Goal: Information Seeking & Learning: Learn about a topic

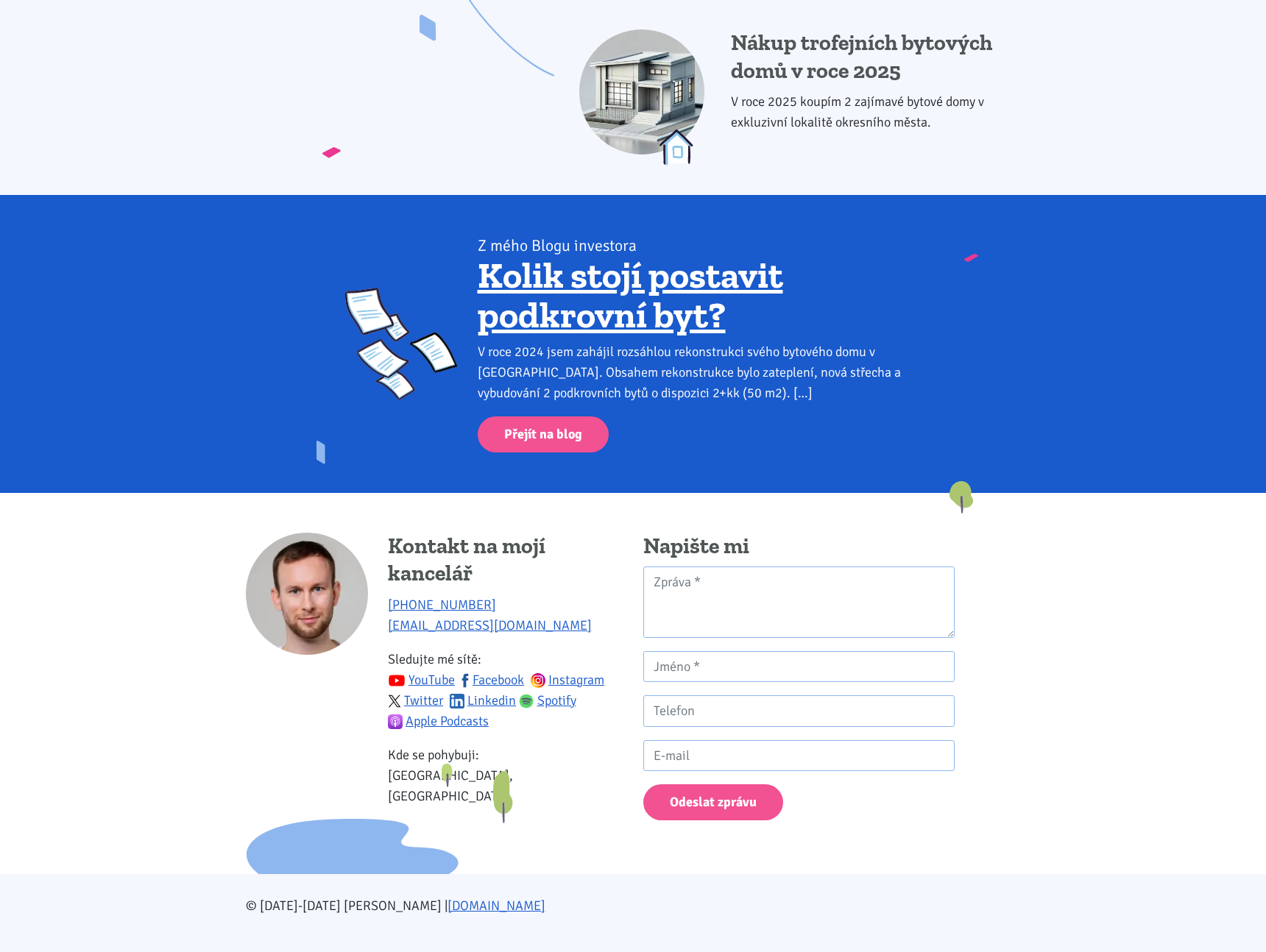
scroll to position [1771, 0]
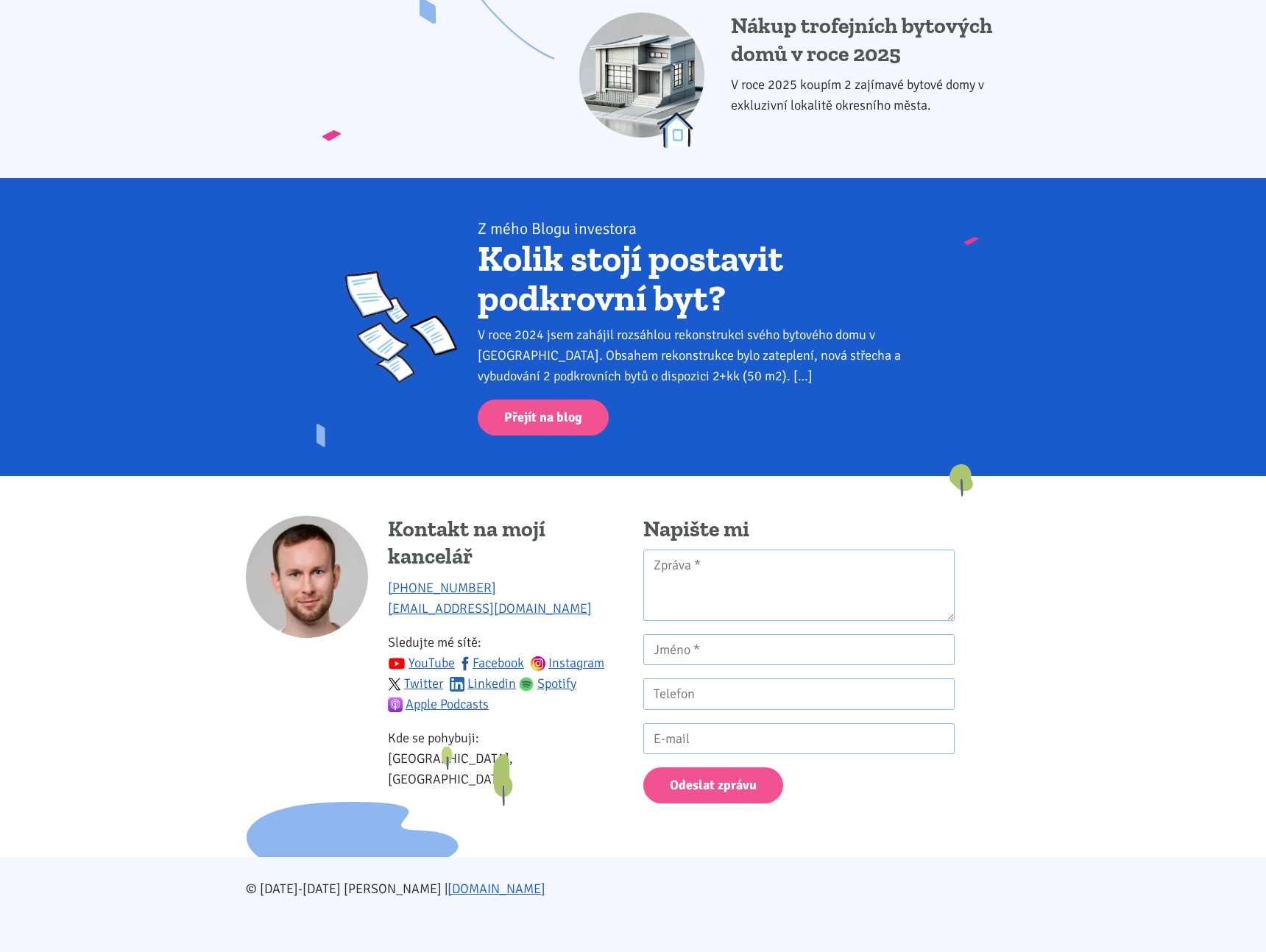
click at [519, 266] on link "Kolik stojí postavit podkrovní byt?" at bounding box center [630, 278] width 305 height 84
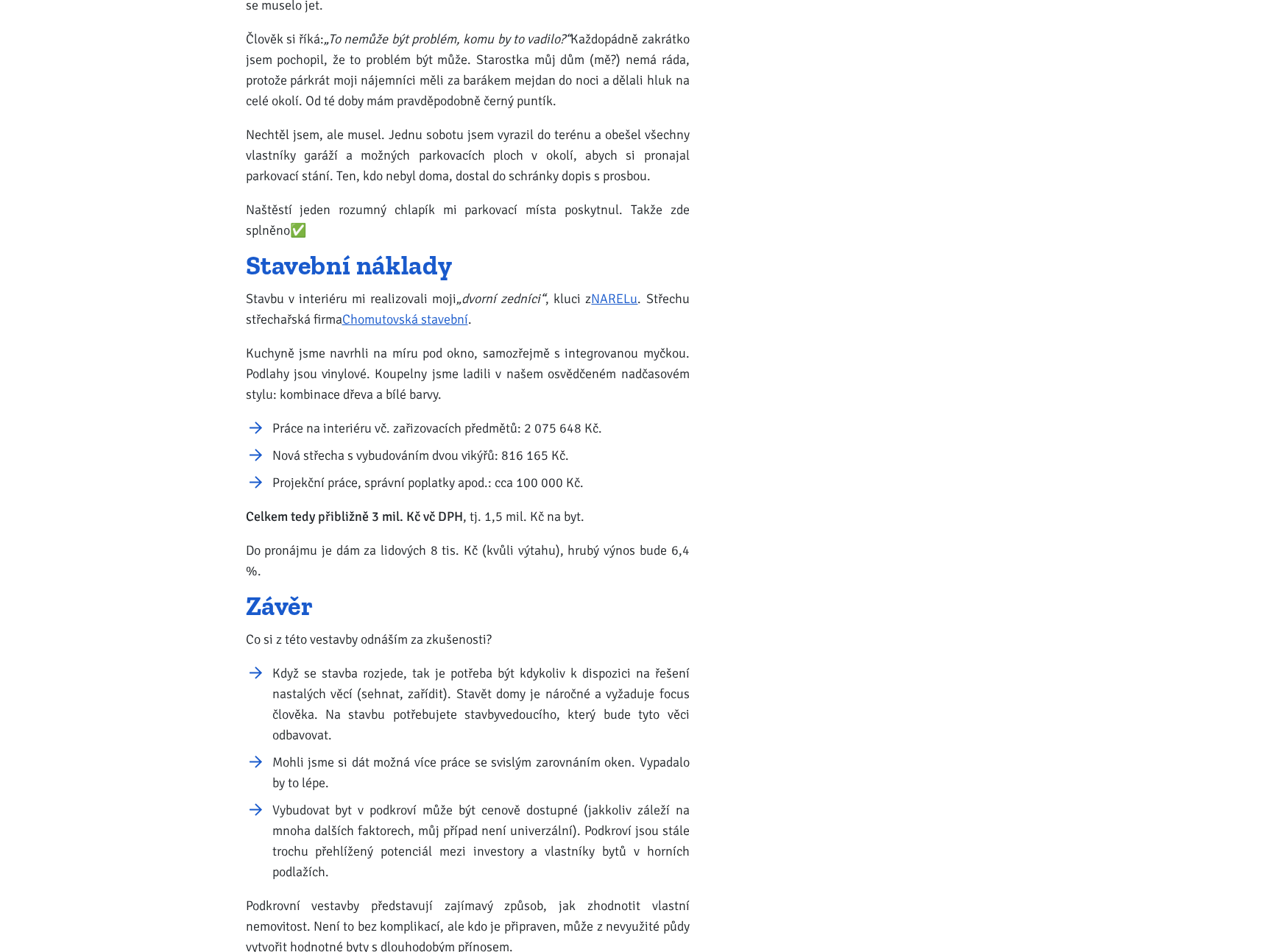
scroll to position [1412, 0]
drag, startPoint x: 420, startPoint y: 558, endPoint x: 437, endPoint y: 561, distance: 17.3
click at [437, 561] on div "V roce 2024 jsem zahájil rozsáhlou rekonstrukci svého bytového domu v [GEOGRAPH…" at bounding box center [467, 198] width 444 height 2522
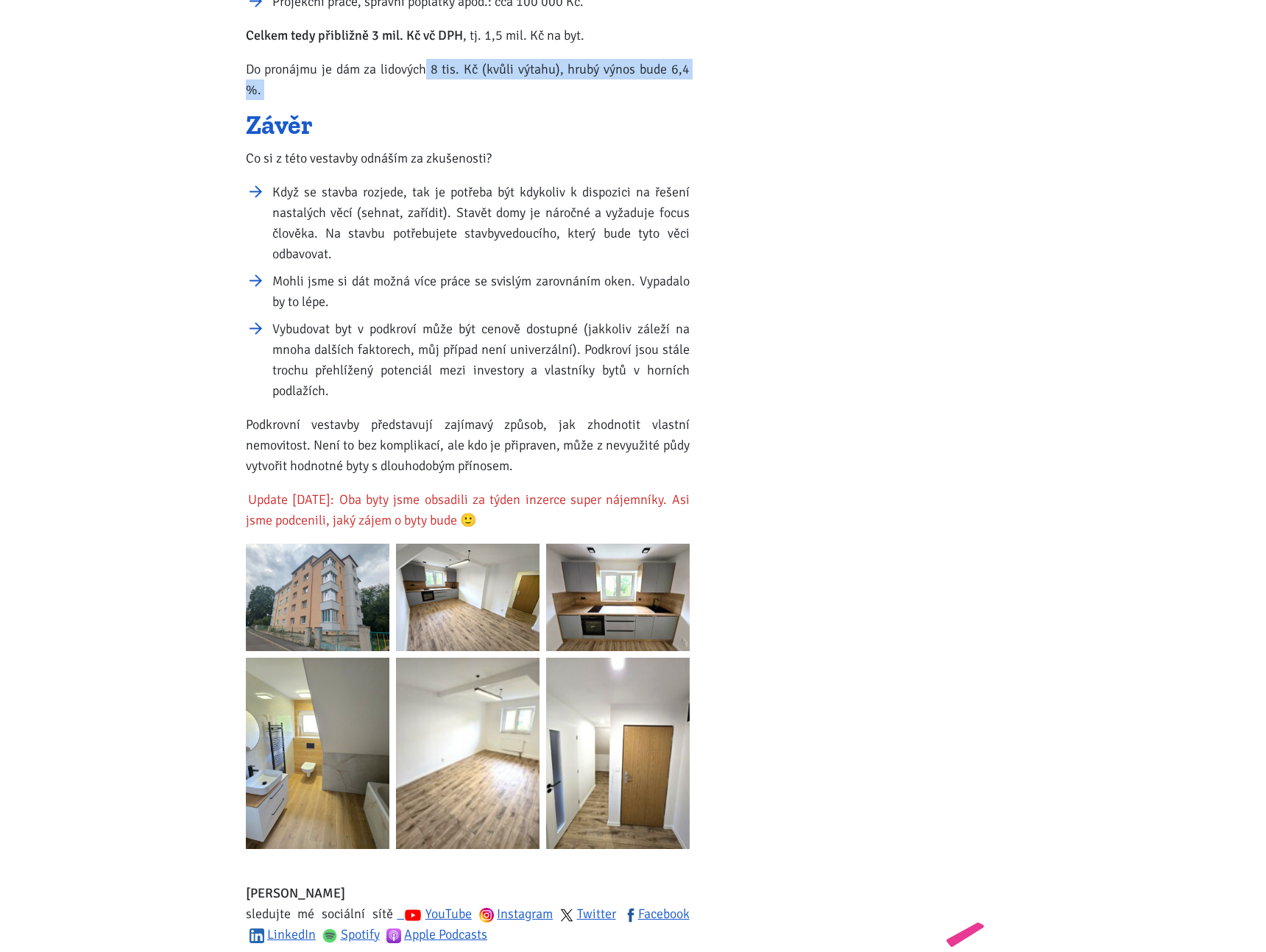
scroll to position [2007, 0]
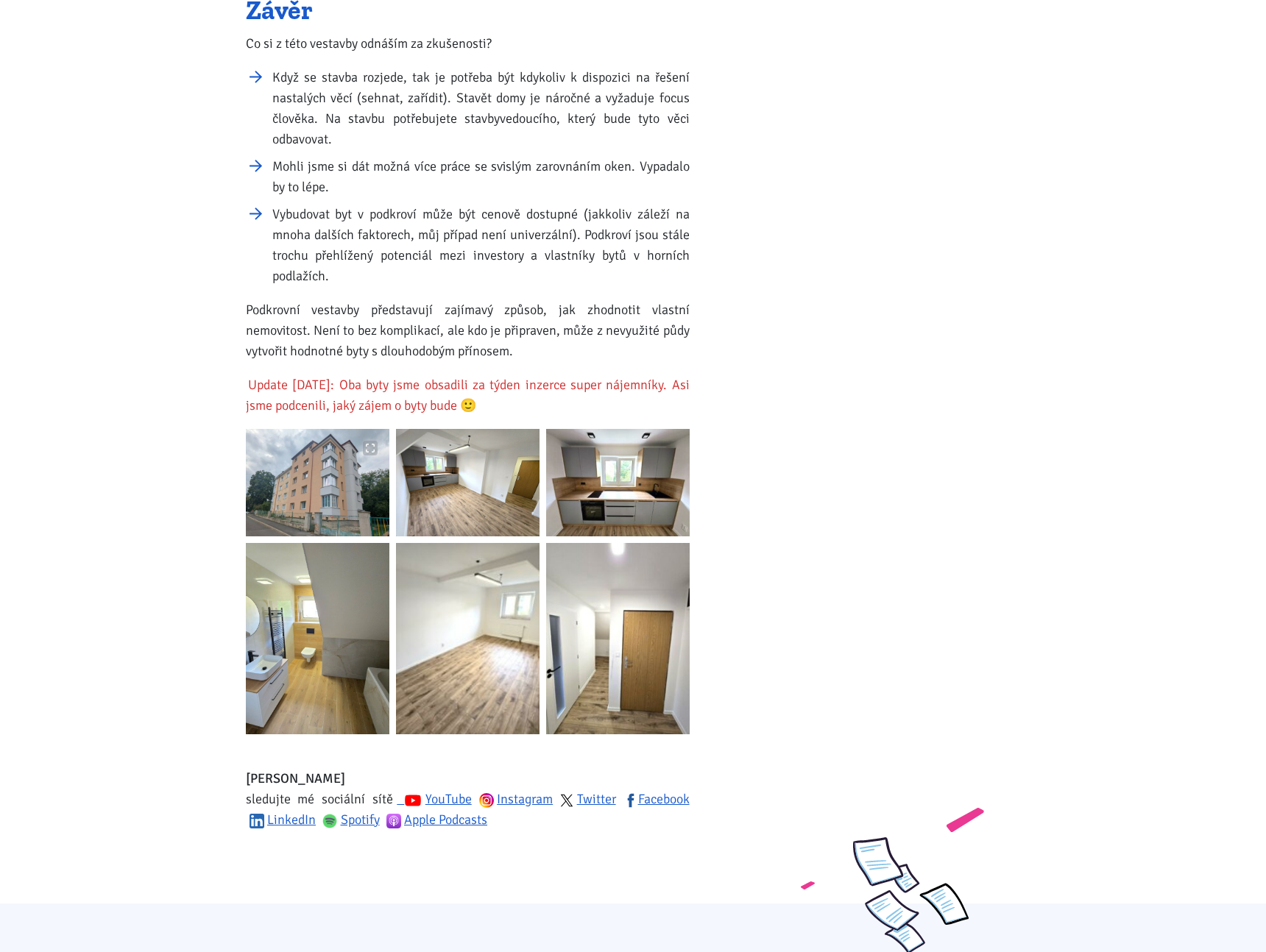
click at [335, 438] on img at bounding box center [317, 482] width 143 height 108
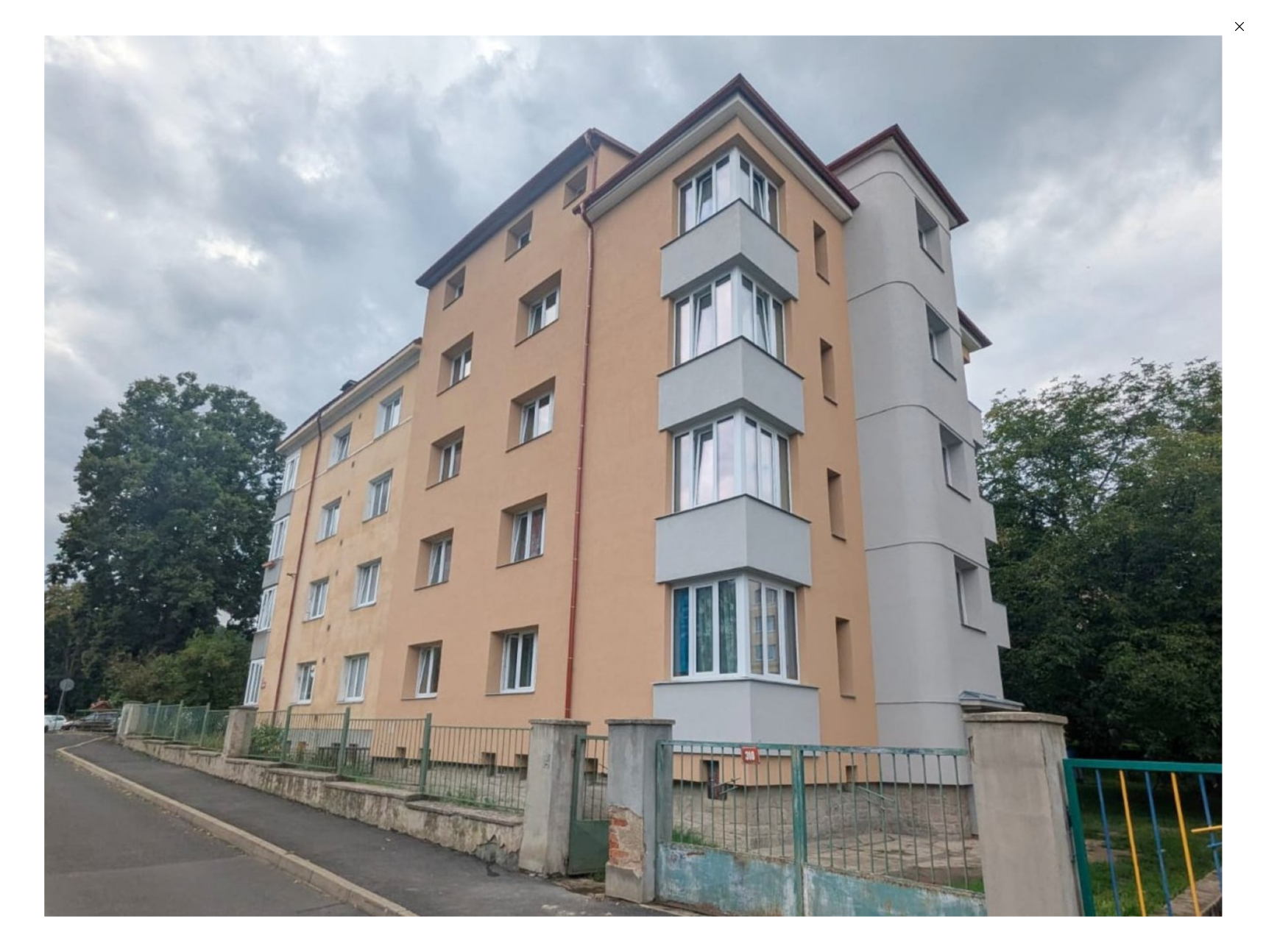
click at [1241, 32] on icon "Zavřít" at bounding box center [1239, 27] width 15 height 15
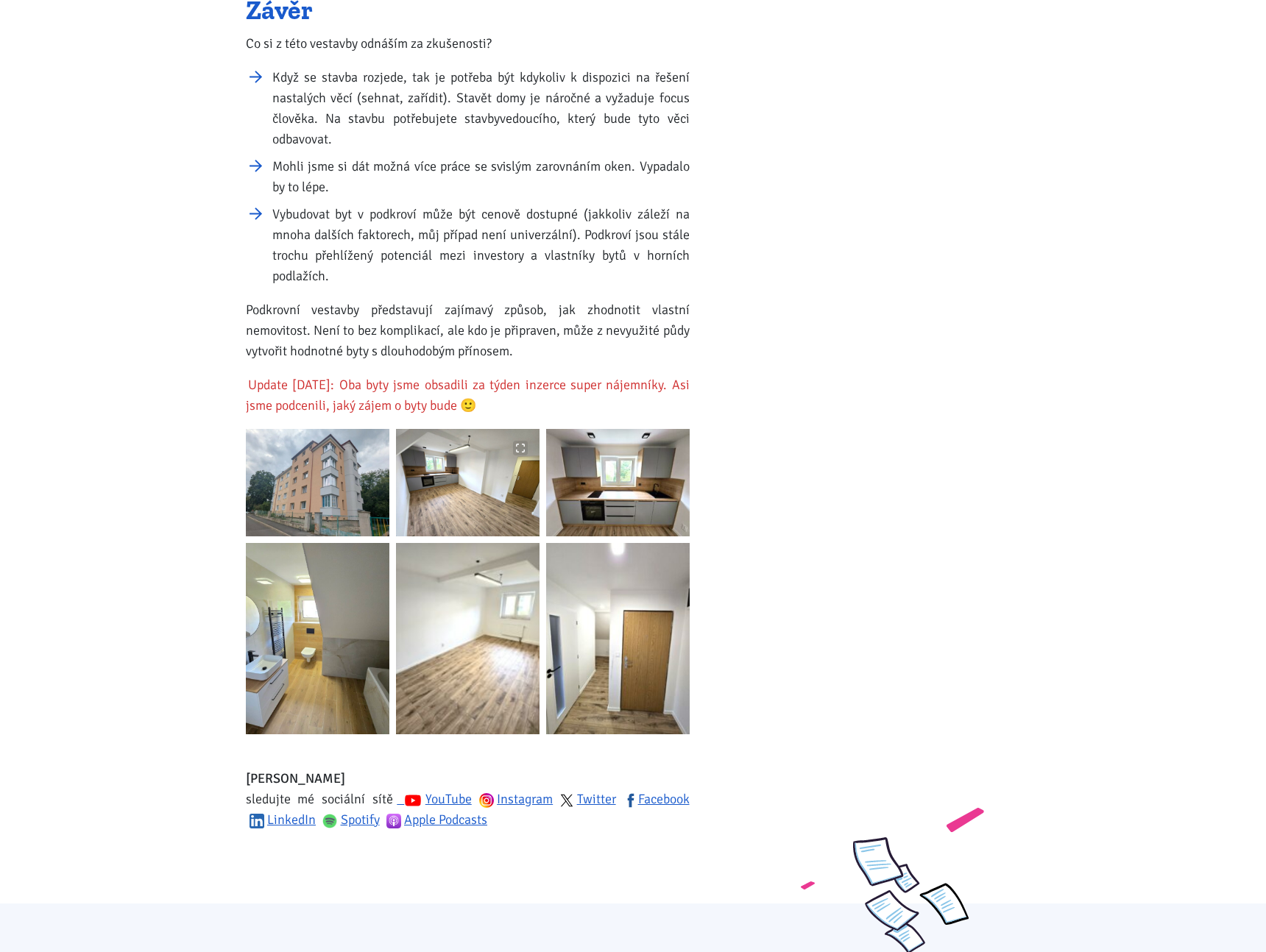
click at [527, 477] on img at bounding box center [467, 482] width 143 height 108
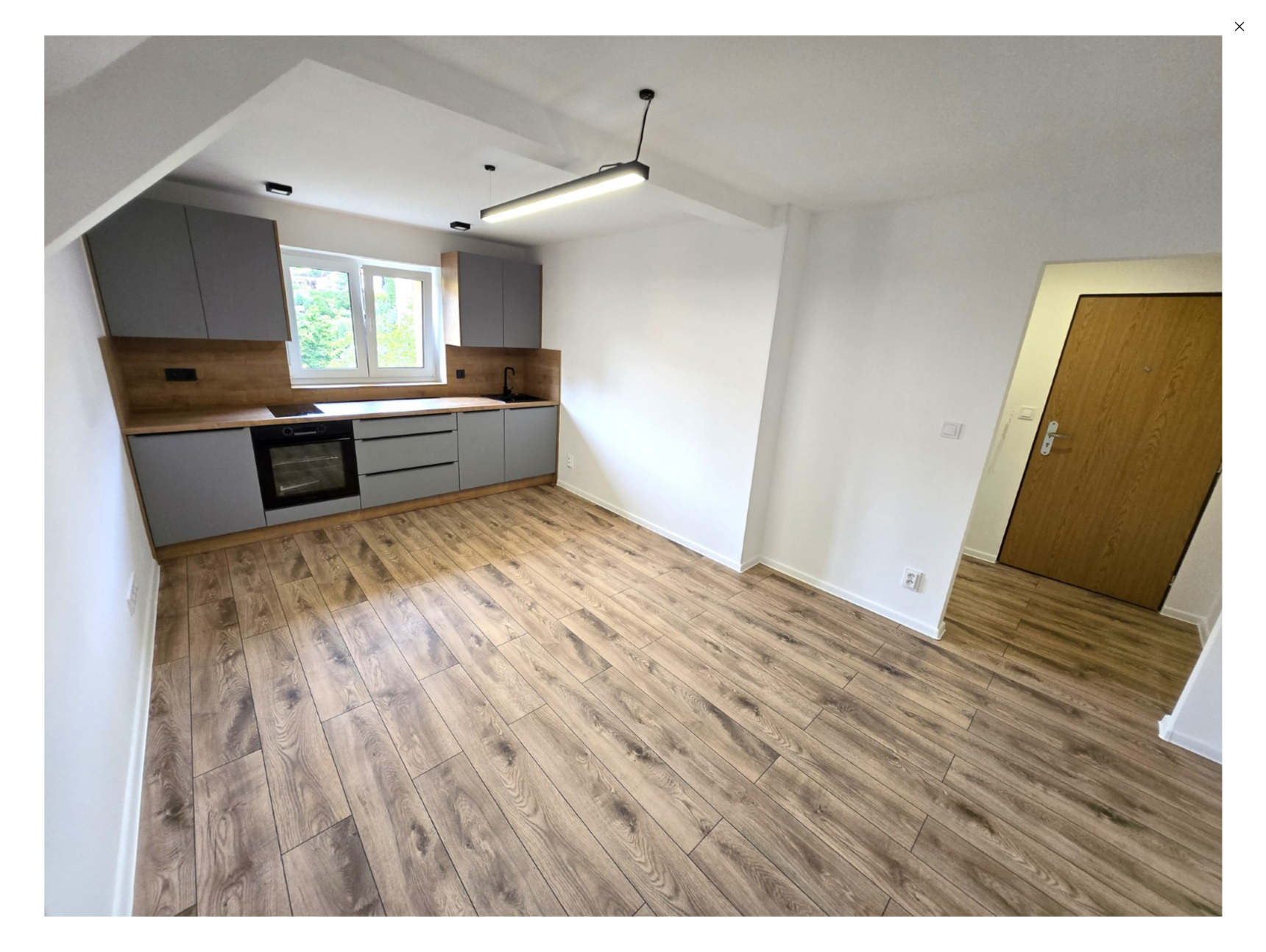
click at [1242, 31] on icon "Zavřít" at bounding box center [1239, 27] width 15 height 15
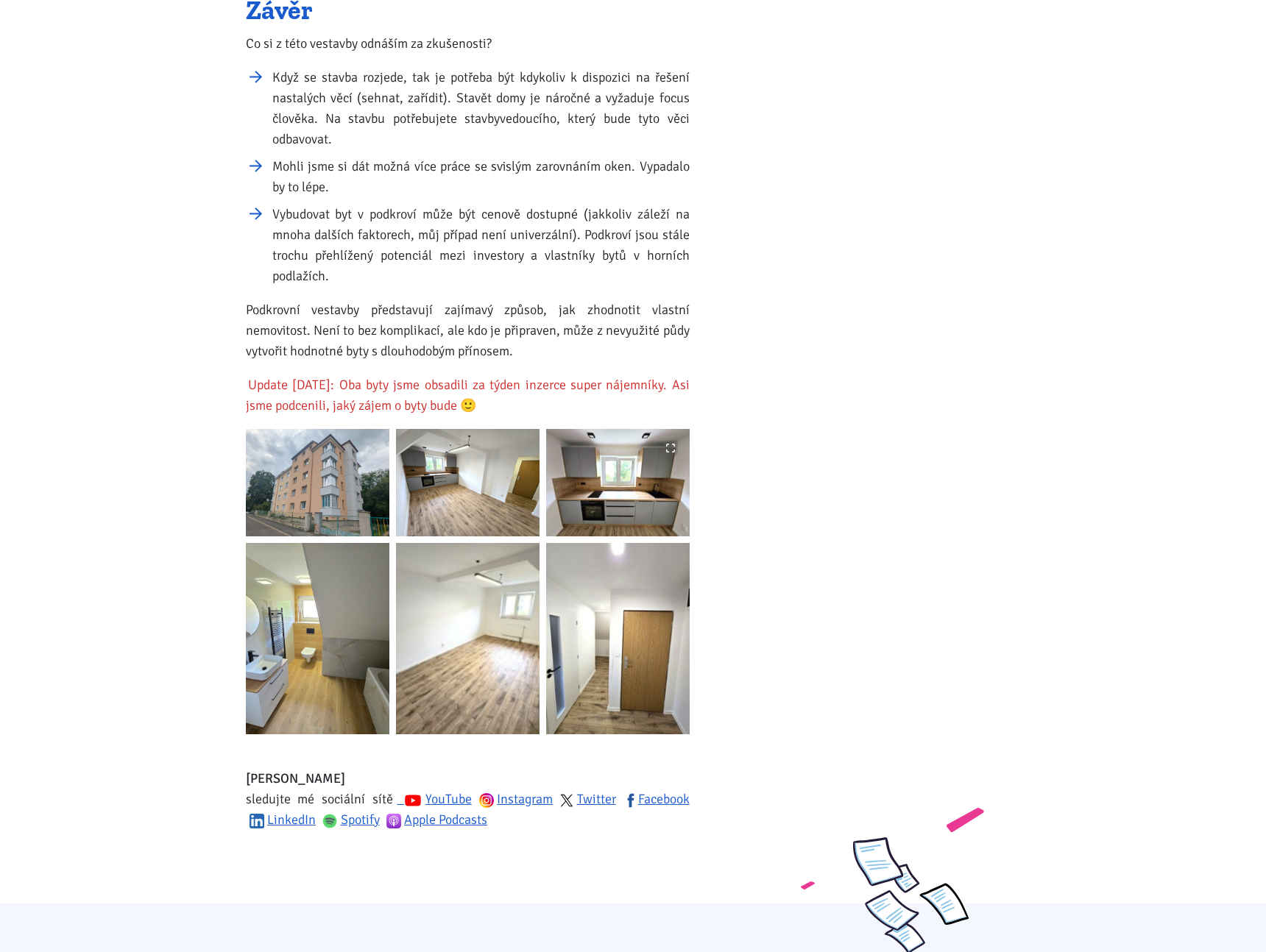
click at [627, 467] on img at bounding box center [617, 482] width 143 height 108
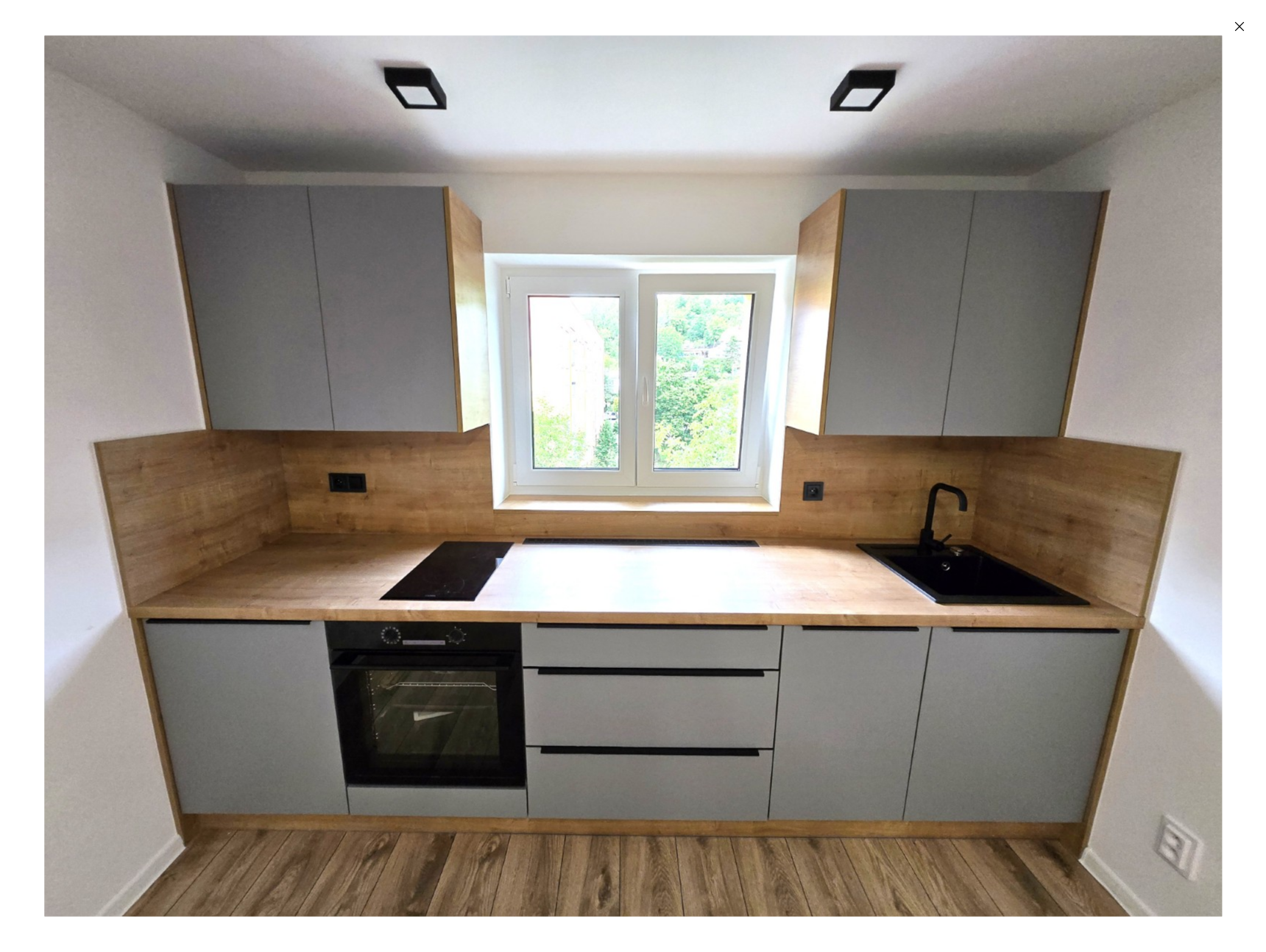
click at [1241, 24] on icon "Zavřít" at bounding box center [1239, 27] width 10 height 10
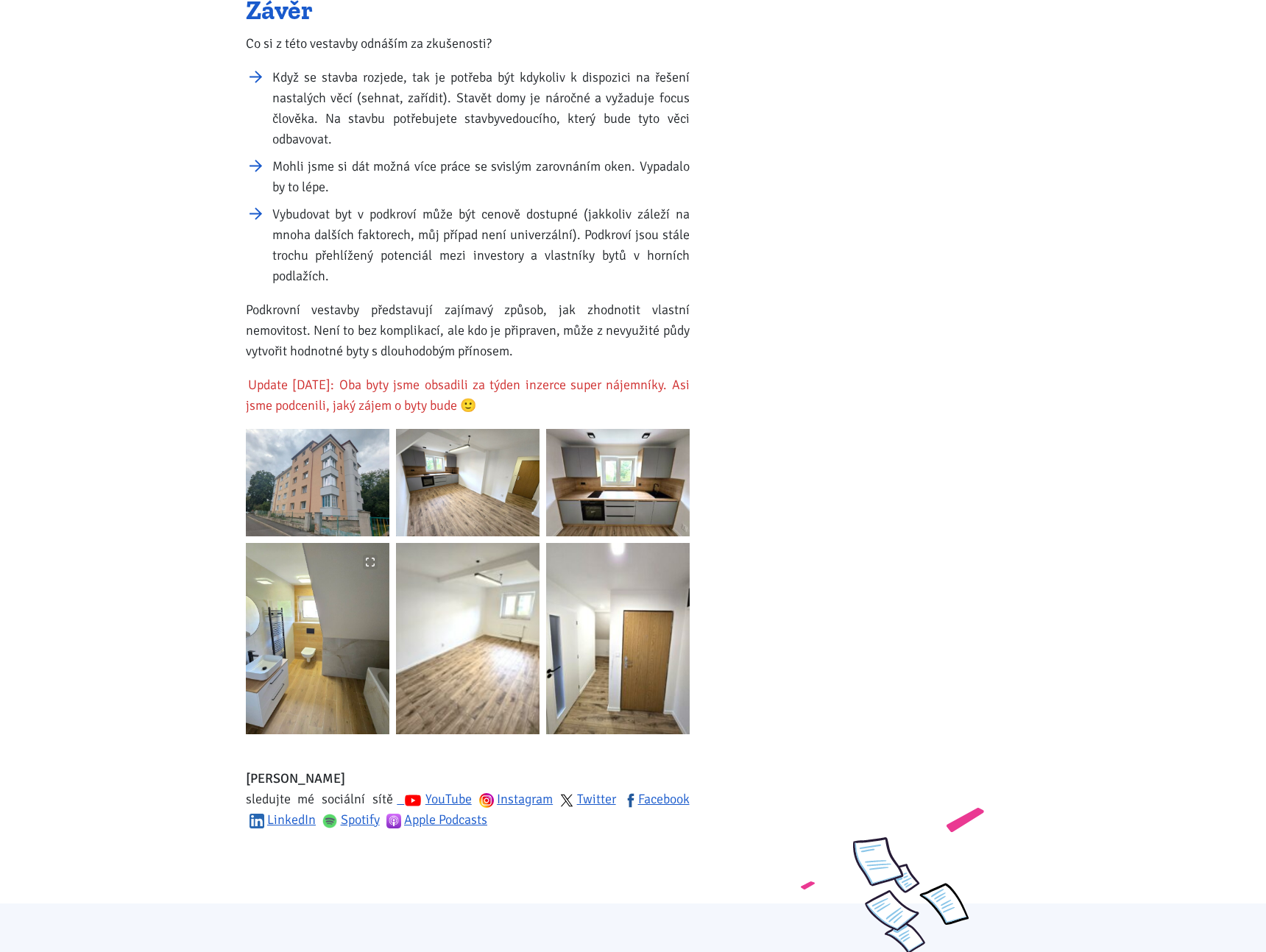
click at [343, 621] on img at bounding box center [317, 639] width 143 height 191
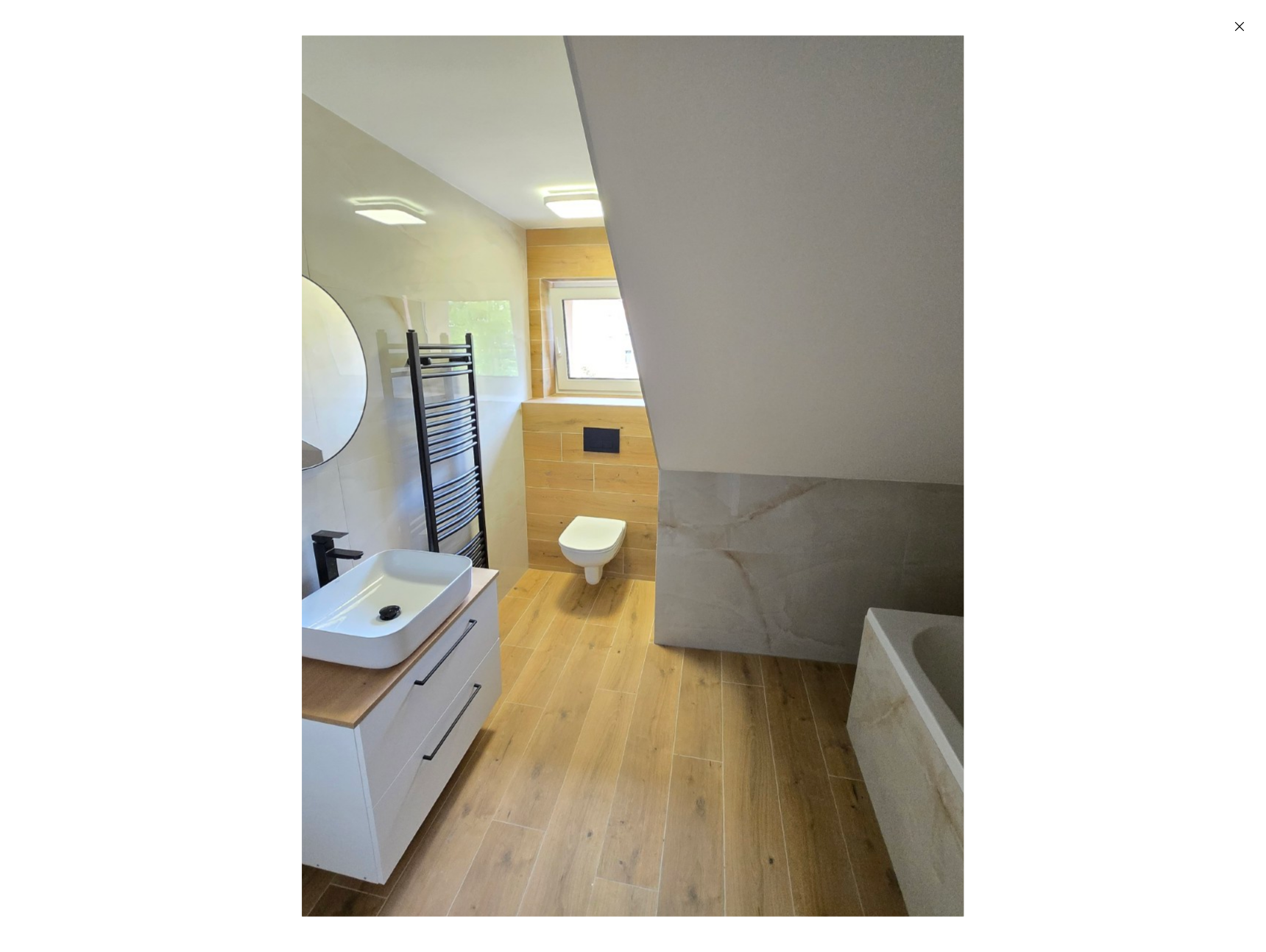
click at [1239, 29] on icon "Zavřít" at bounding box center [1239, 27] width 15 height 15
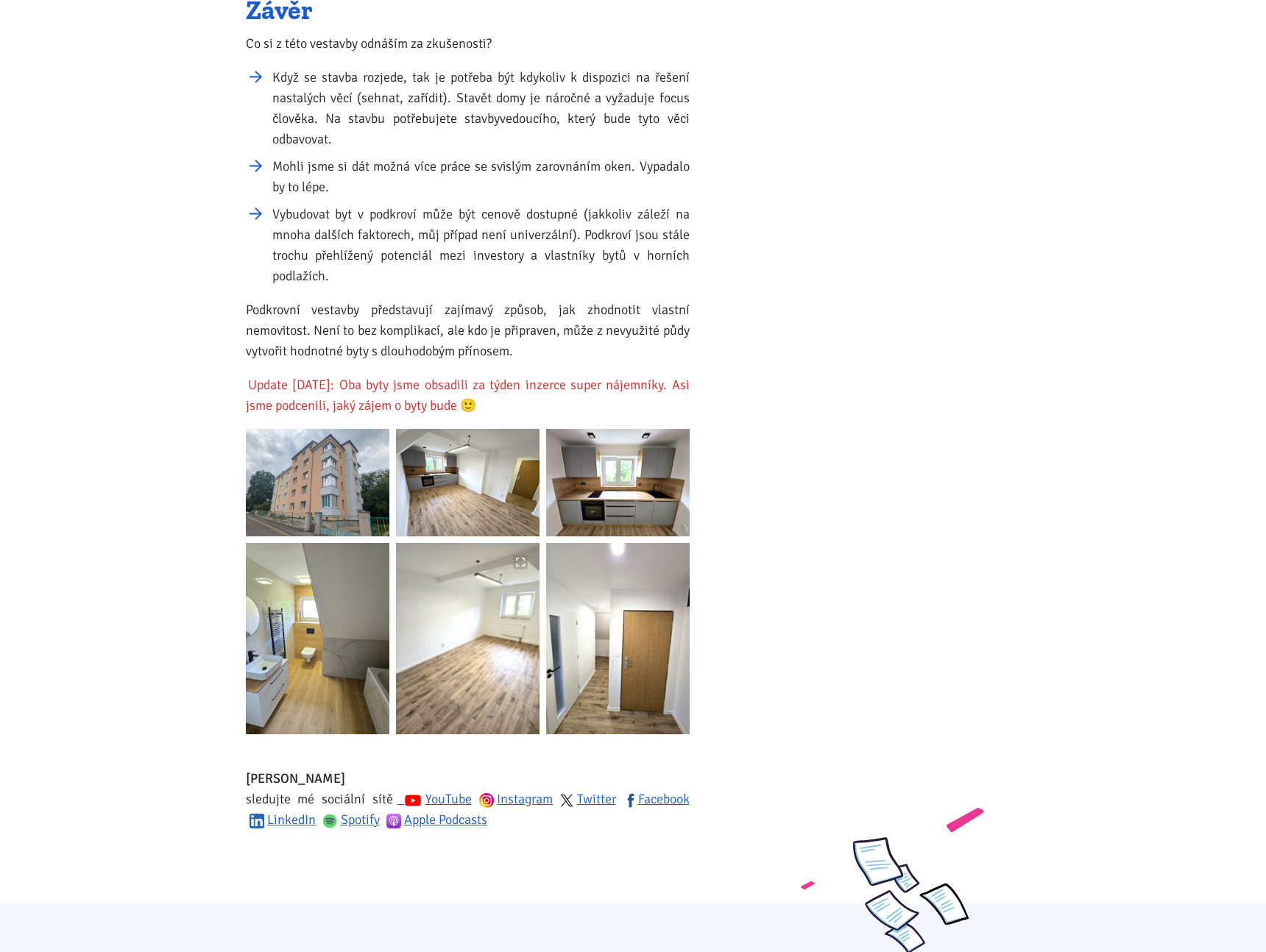
click at [489, 585] on img at bounding box center [467, 639] width 143 height 191
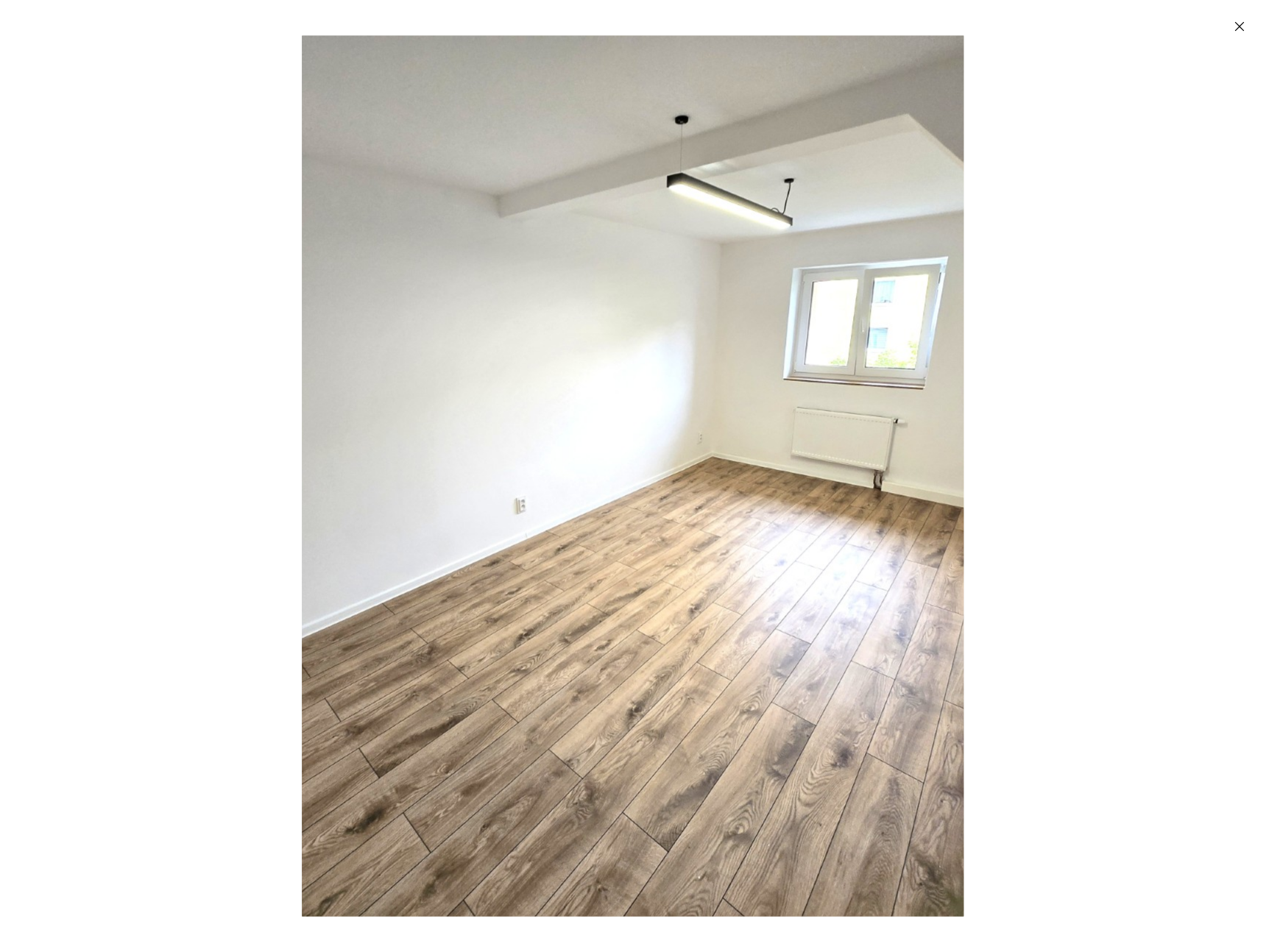
click at [1238, 25] on icon "Zavřít" at bounding box center [1239, 27] width 10 height 10
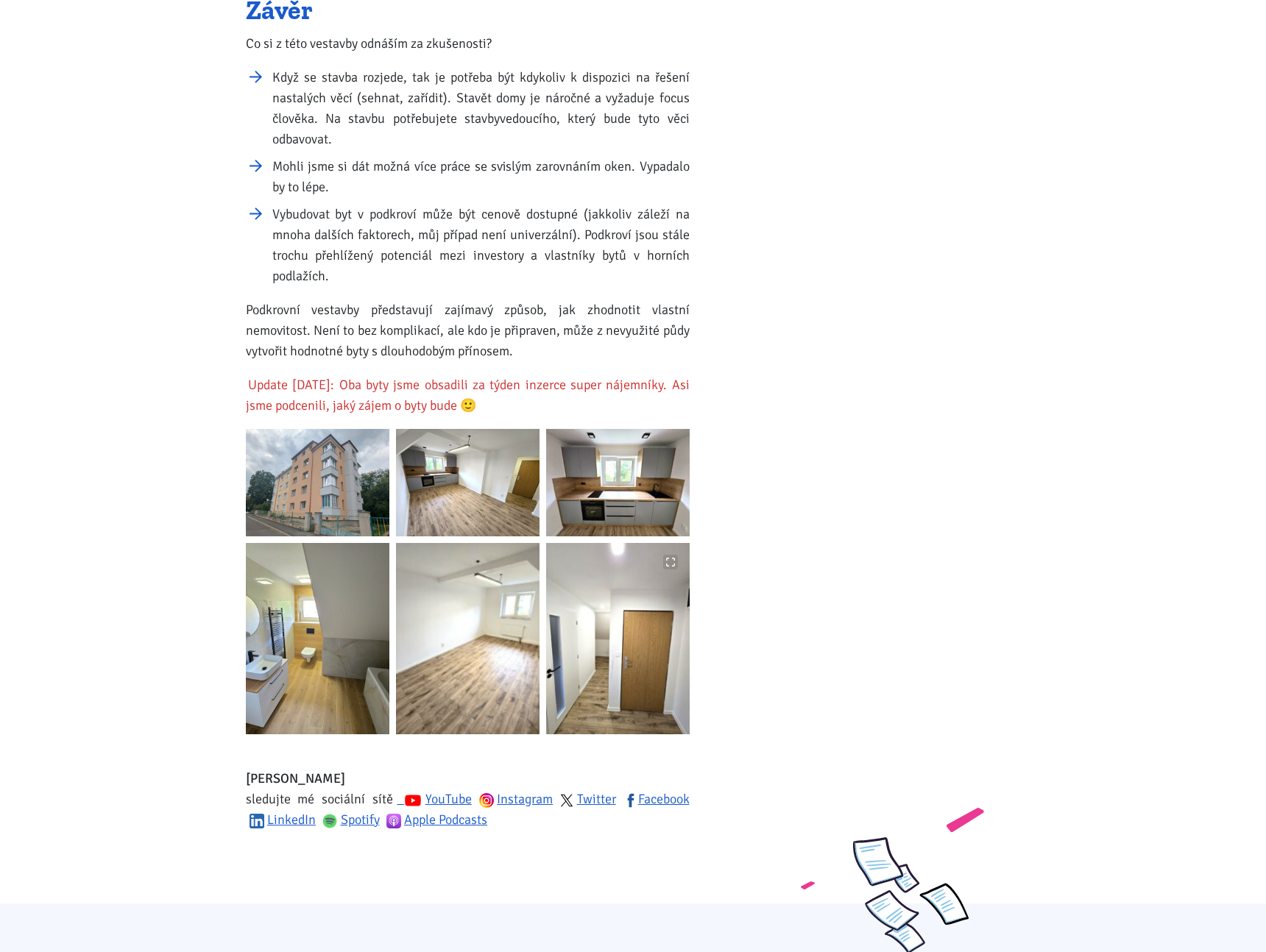
click at [658, 582] on img at bounding box center [617, 639] width 143 height 191
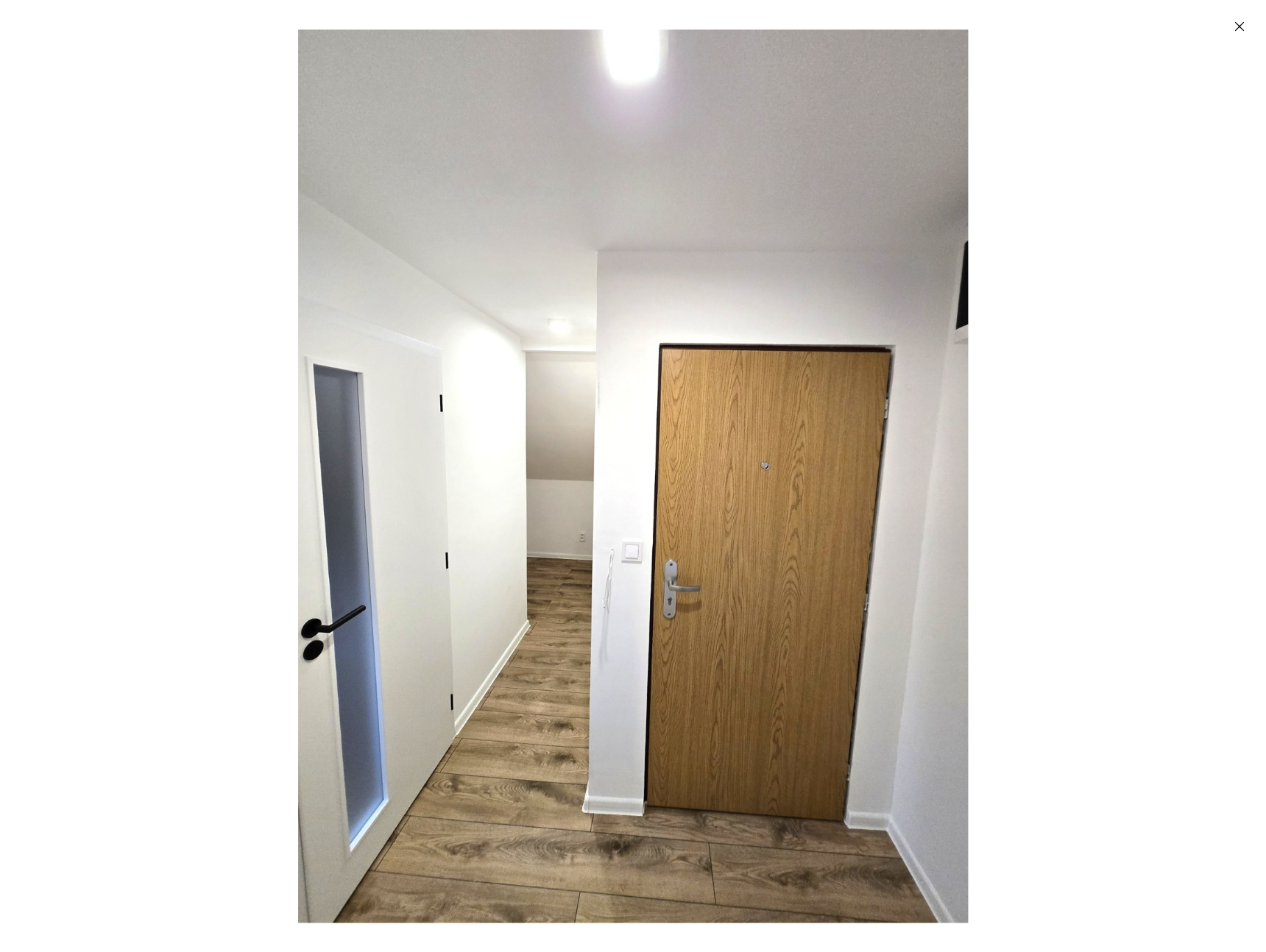
click at [1243, 36] on button "Zavřít" at bounding box center [1239, 26] width 29 height 29
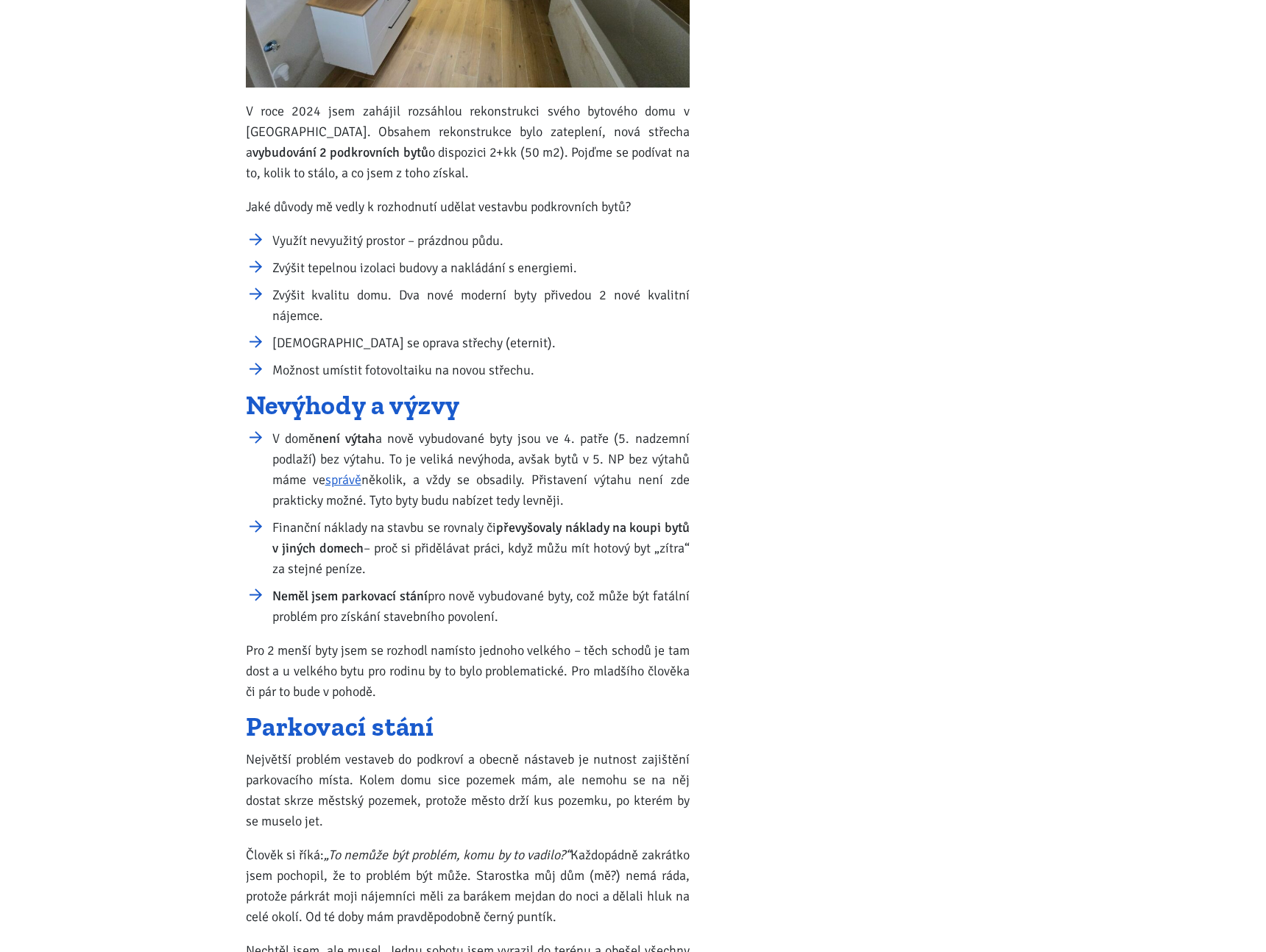
scroll to position [526, 0]
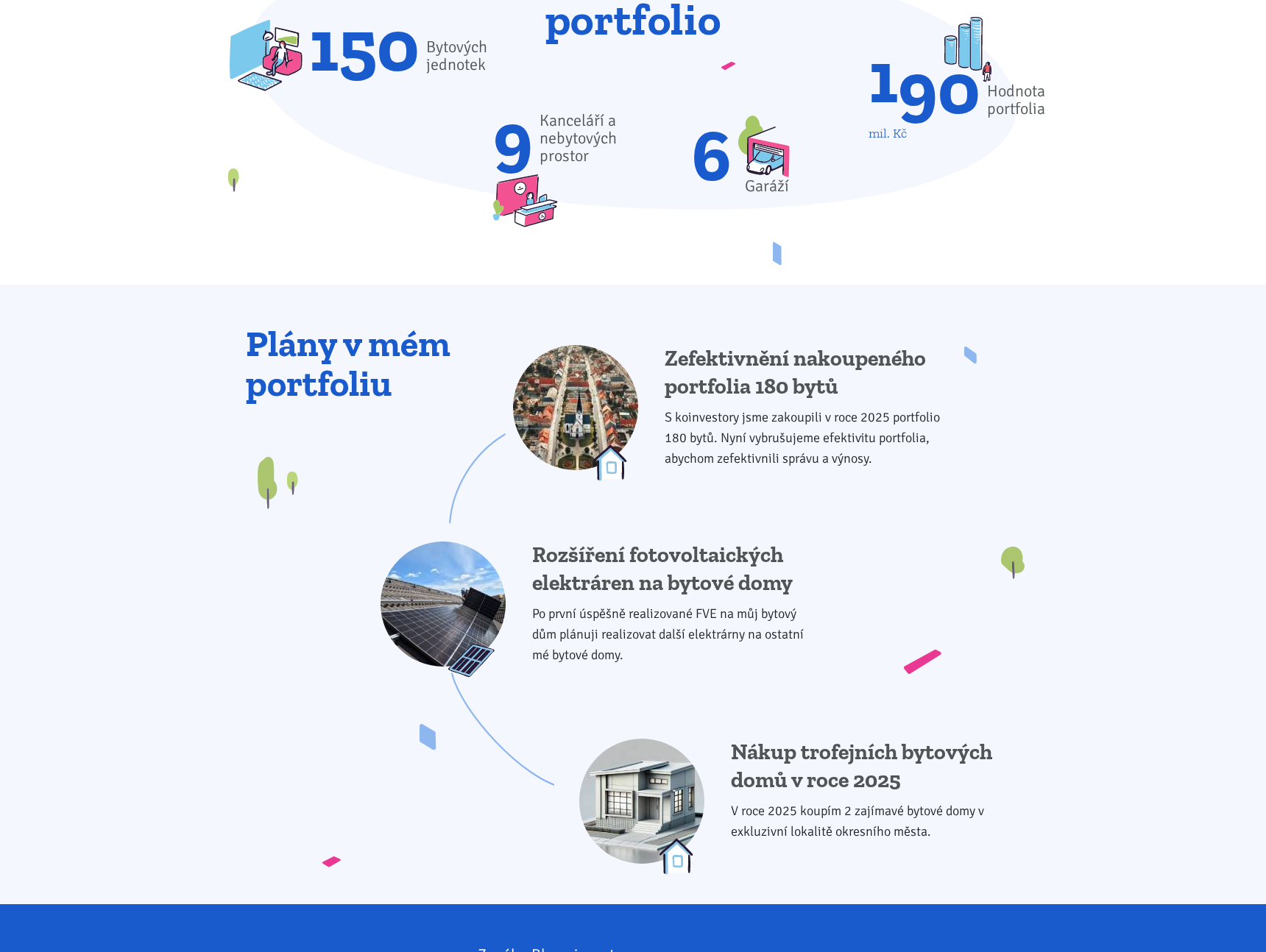
scroll to position [888, 0]
